Goal: Task Accomplishment & Management: Manage account settings

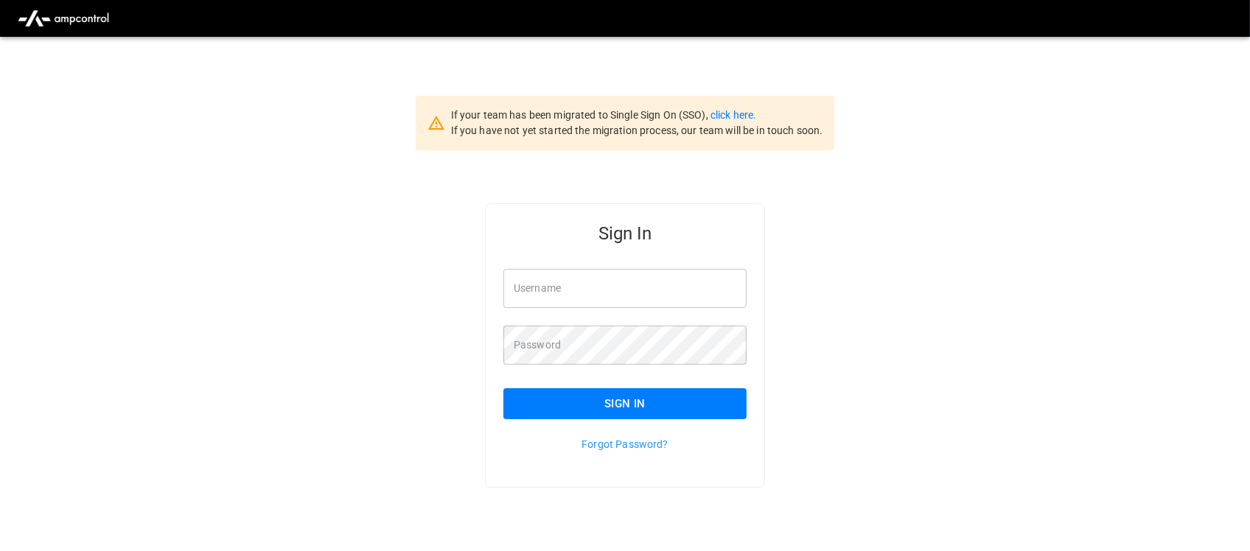
type input "**********"
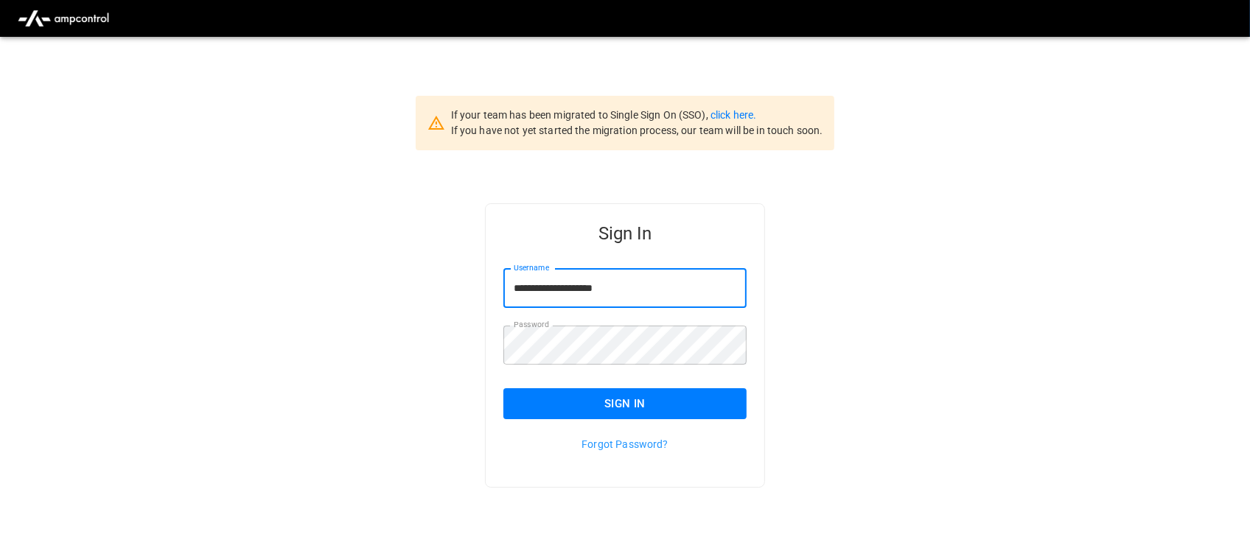
click at [630, 291] on input "**********" at bounding box center [625, 288] width 243 height 39
click at [627, 400] on button "Sign In" at bounding box center [625, 404] width 243 height 31
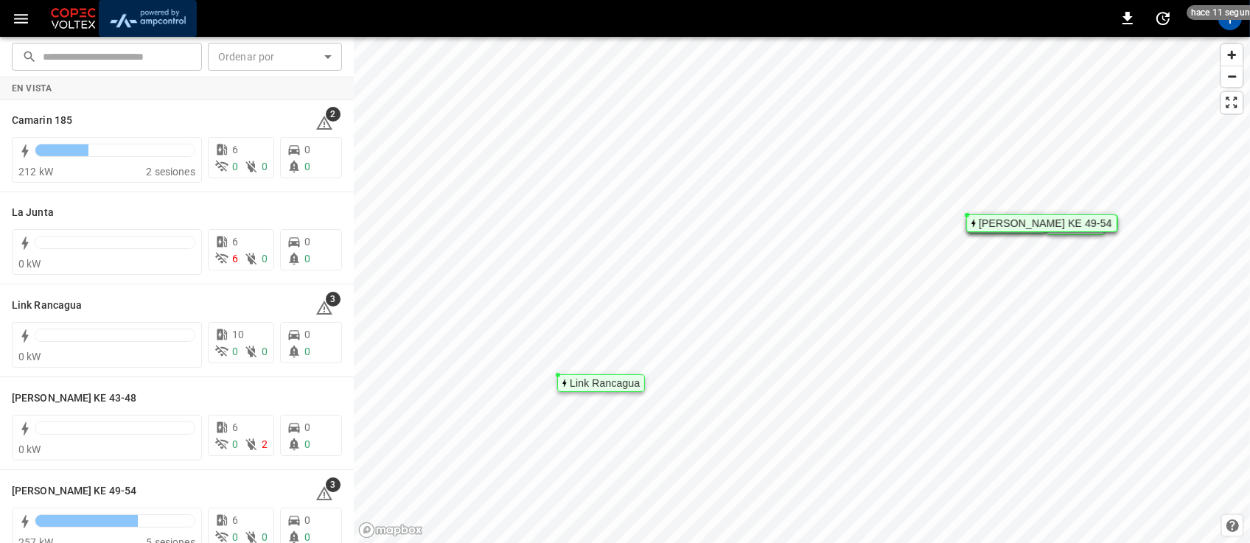
click at [153, 23] on img "menu" at bounding box center [148, 18] width 86 height 28
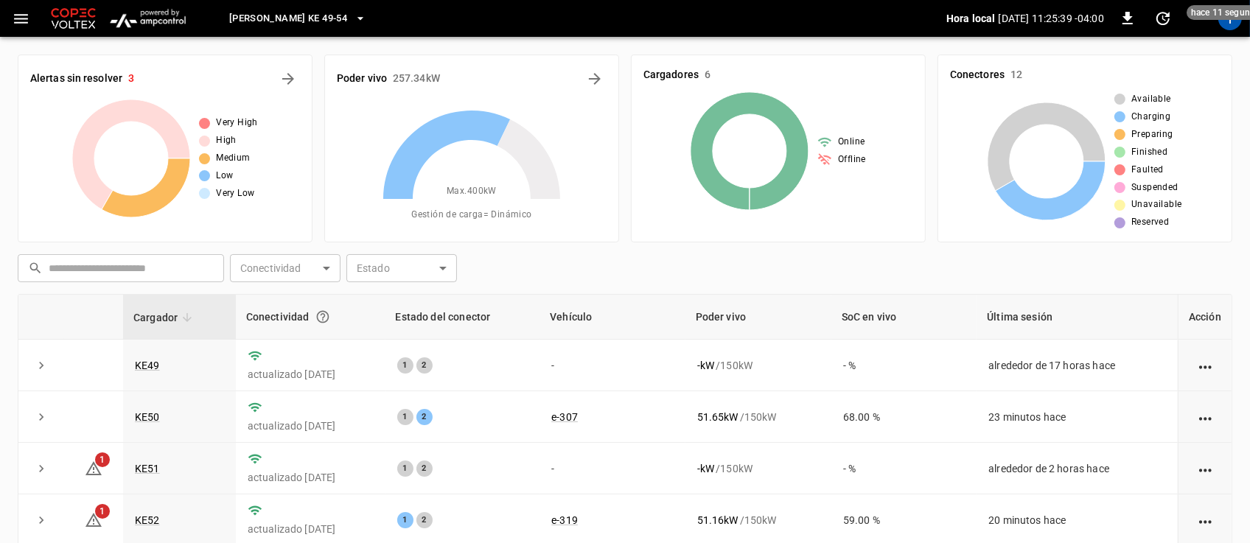
click at [337, 21] on button "[PERSON_NAME] KE 49-54" at bounding box center [297, 18] width 149 height 29
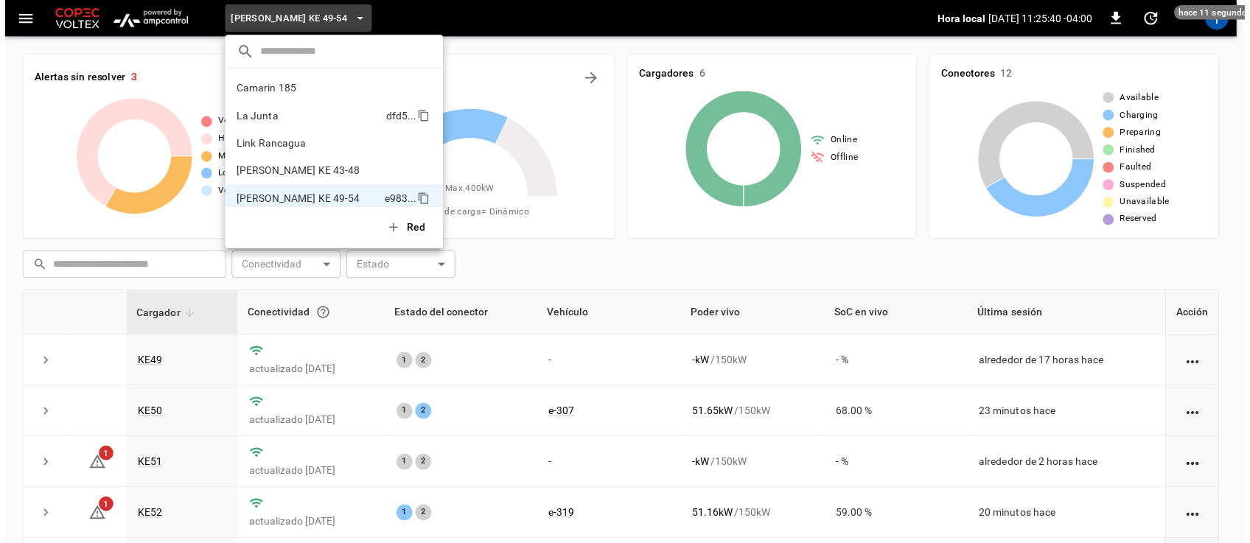
scroll to position [12, 0]
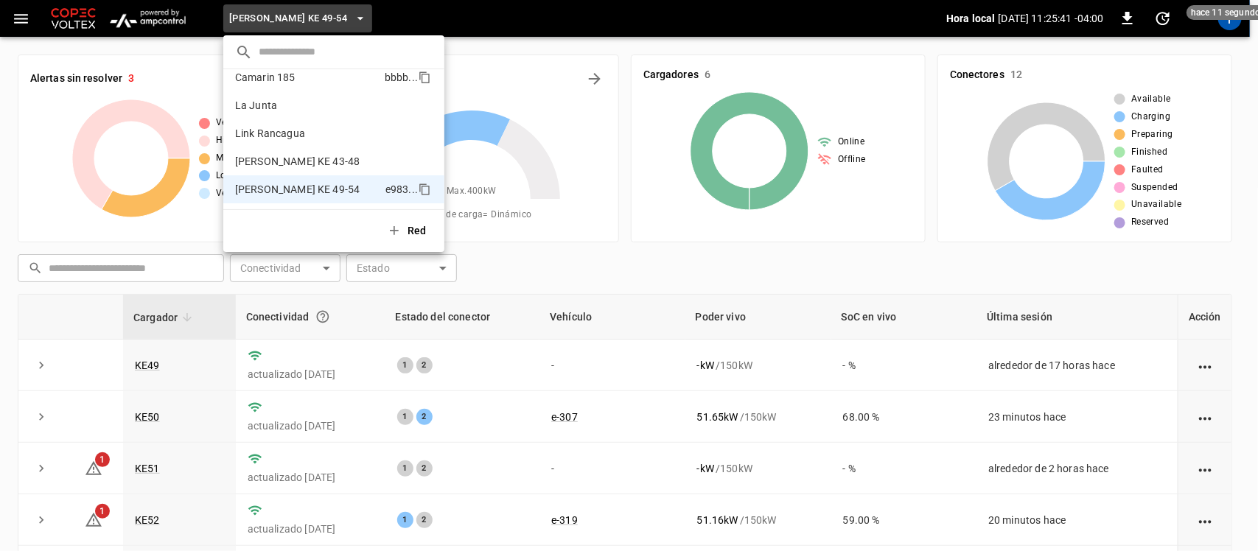
click at [318, 81] on li "Camarin 185 bbbb ..." at bounding box center [333, 77] width 221 height 28
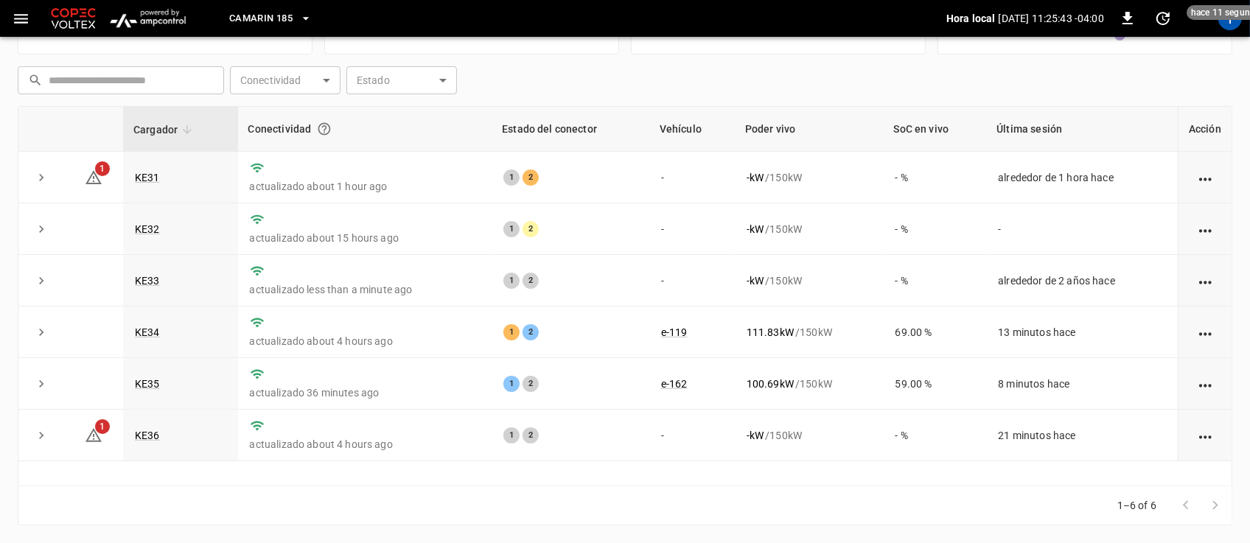
scroll to position [194, 0]
click at [138, 175] on link "KE31" at bounding box center [147, 178] width 31 height 18
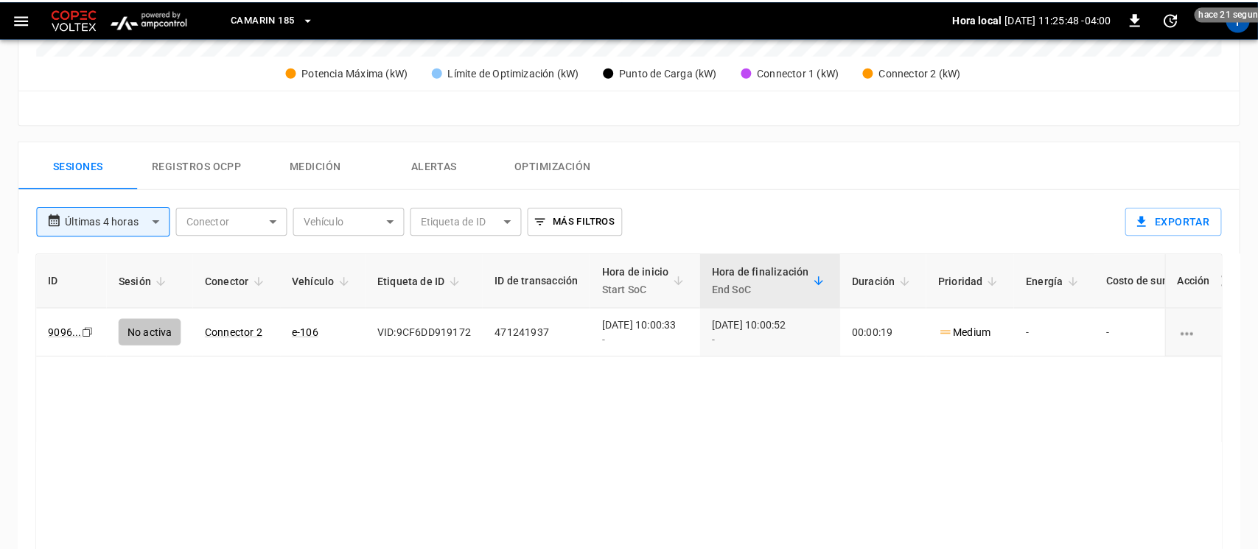
scroll to position [610, 0]
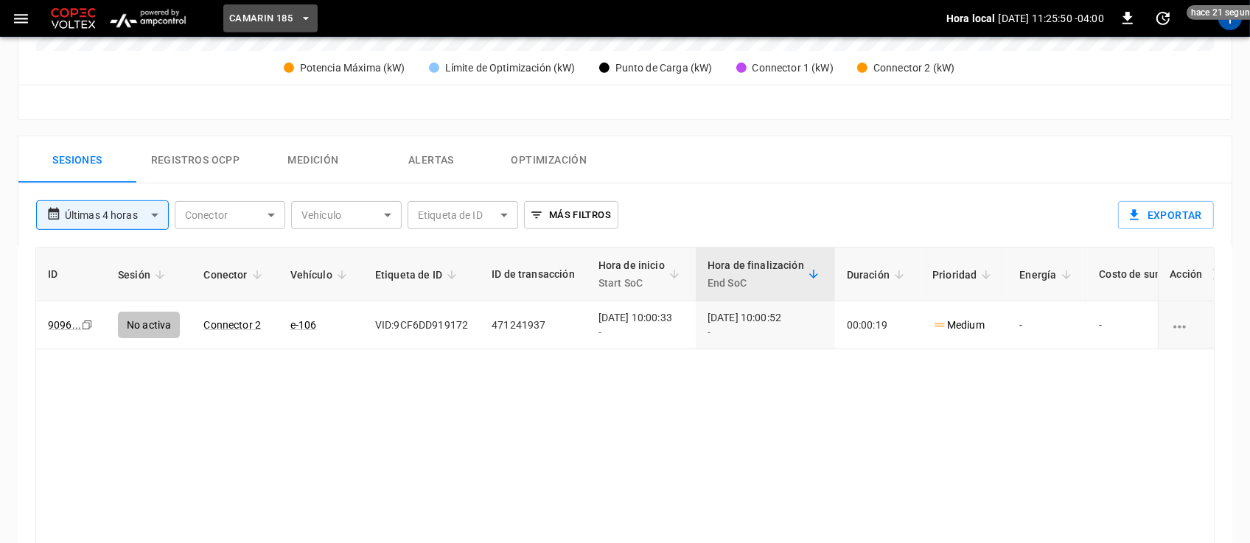
click at [310, 8] on button "Camarin 185" at bounding box center [270, 18] width 94 height 29
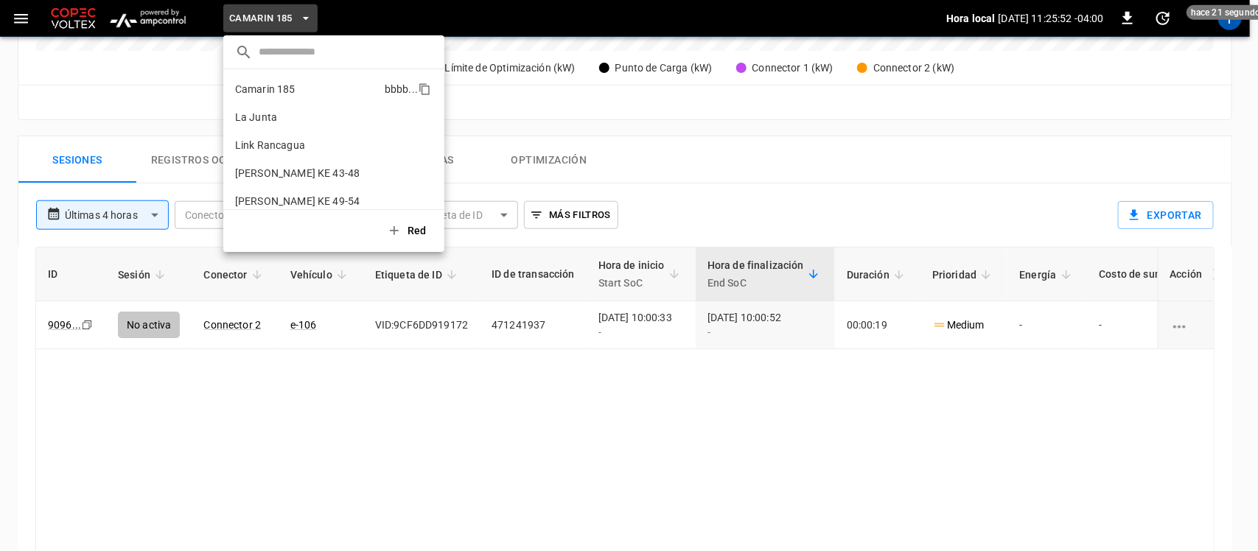
click at [278, 78] on li "Camarin 185 bbbb ..." at bounding box center [333, 89] width 221 height 28
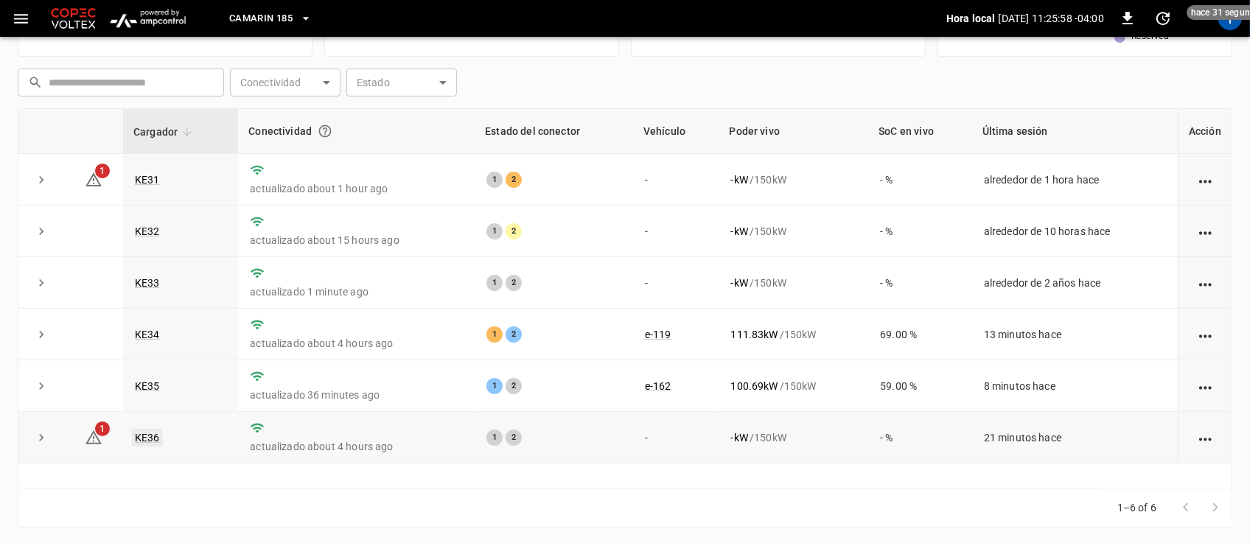
click at [145, 435] on link "KE36" at bounding box center [147, 438] width 31 height 18
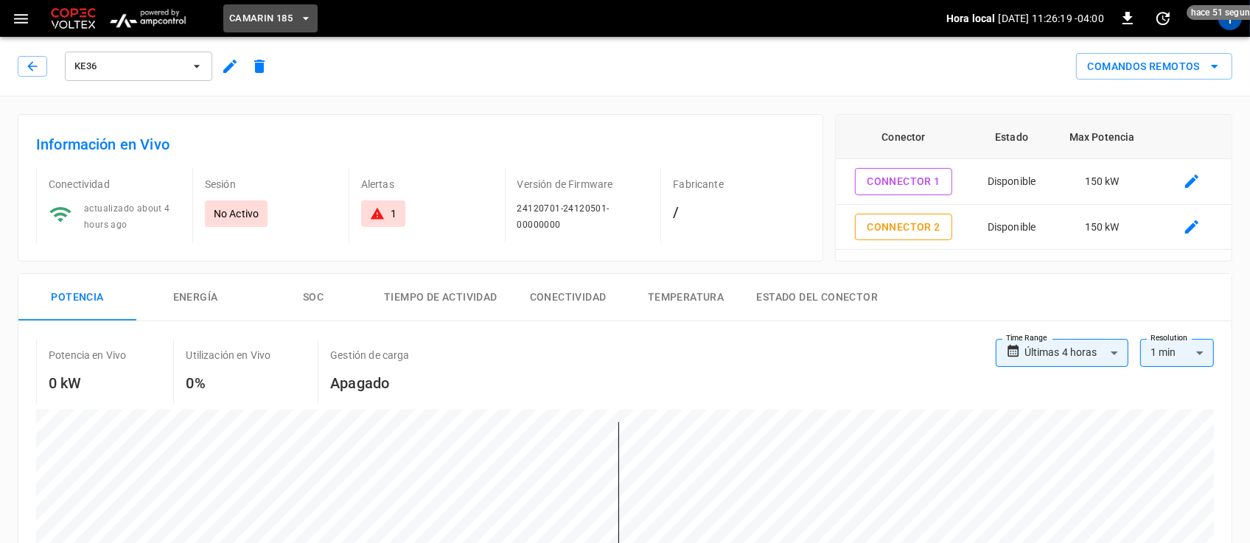
click at [315, 12] on button "Camarin 185" at bounding box center [270, 18] width 94 height 29
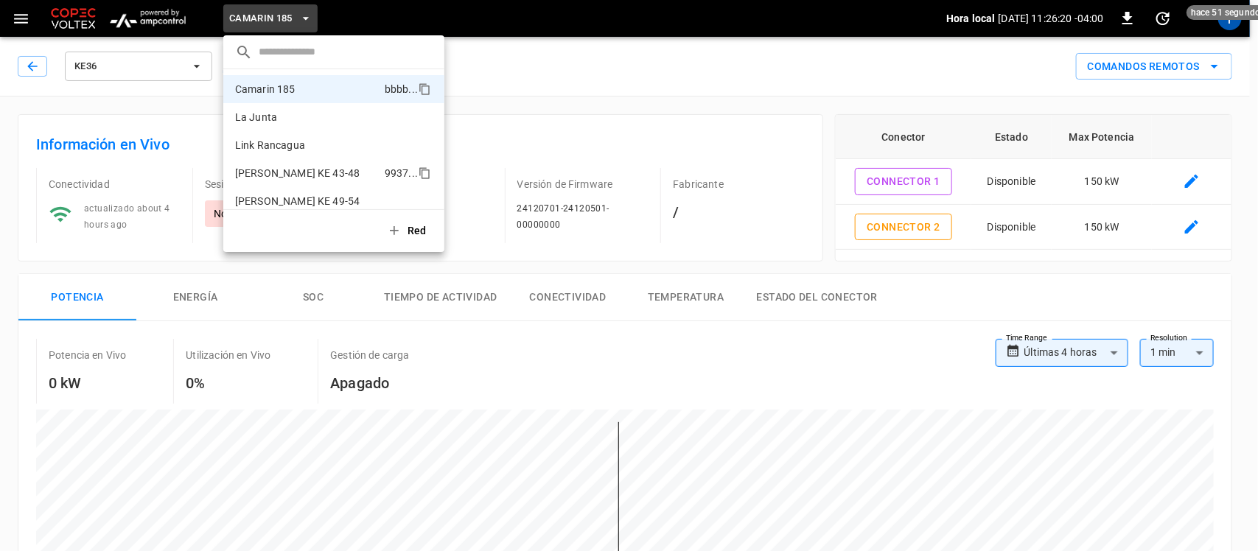
click at [303, 178] on p "[PERSON_NAME] KE 43-48" at bounding box center [297, 173] width 125 height 15
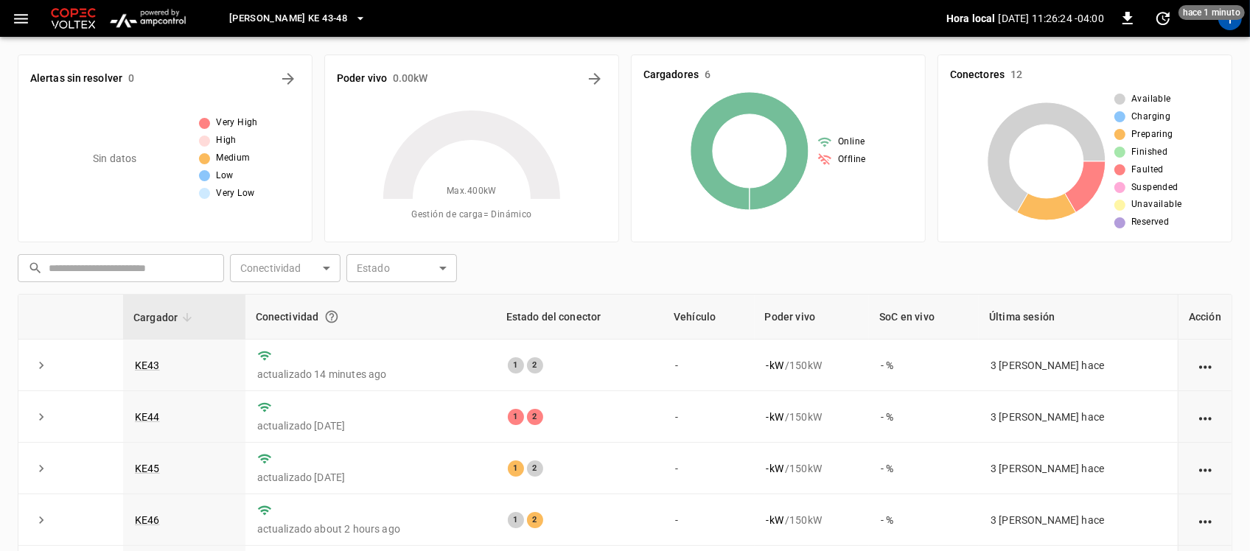
click at [1239, 19] on span "hace 1 minuto" at bounding box center [1212, 12] width 66 height 15
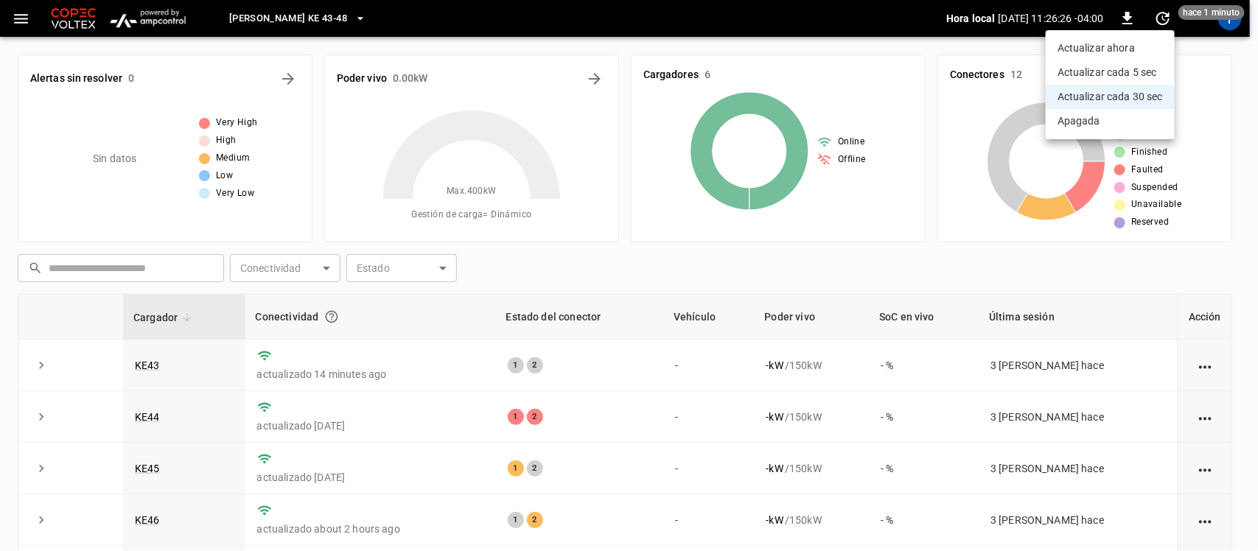
click at [1236, 24] on div at bounding box center [629, 275] width 1258 height 551
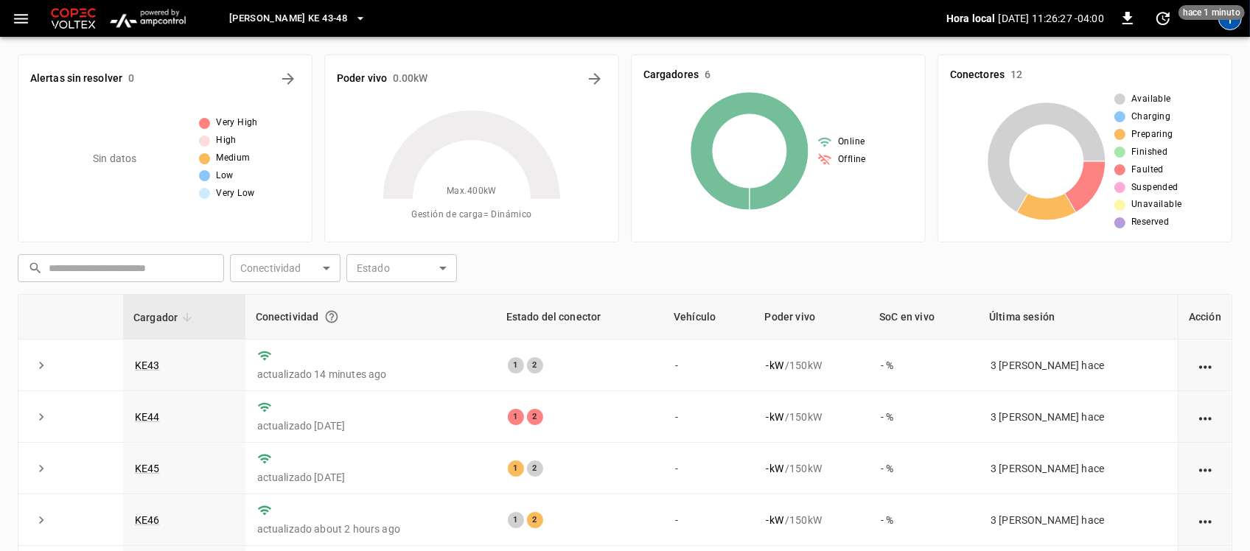
click at [1233, 24] on div "T" at bounding box center [1231, 19] width 24 height 24
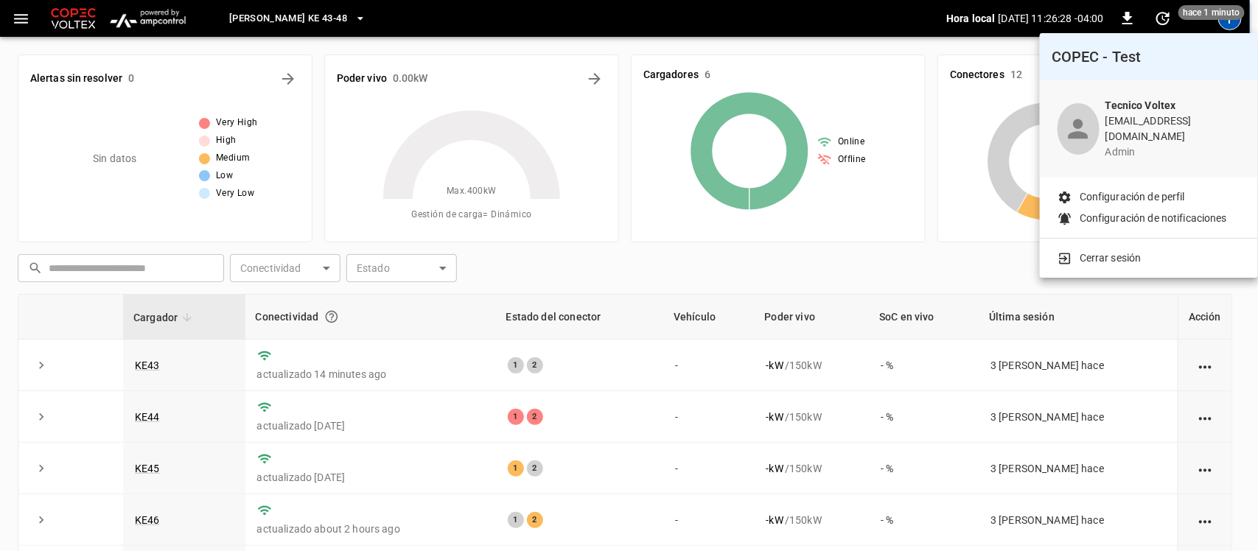
click at [1093, 251] on p "Cerrar sesión" at bounding box center [1111, 258] width 62 height 15
